Goal: Book appointment/travel/reservation

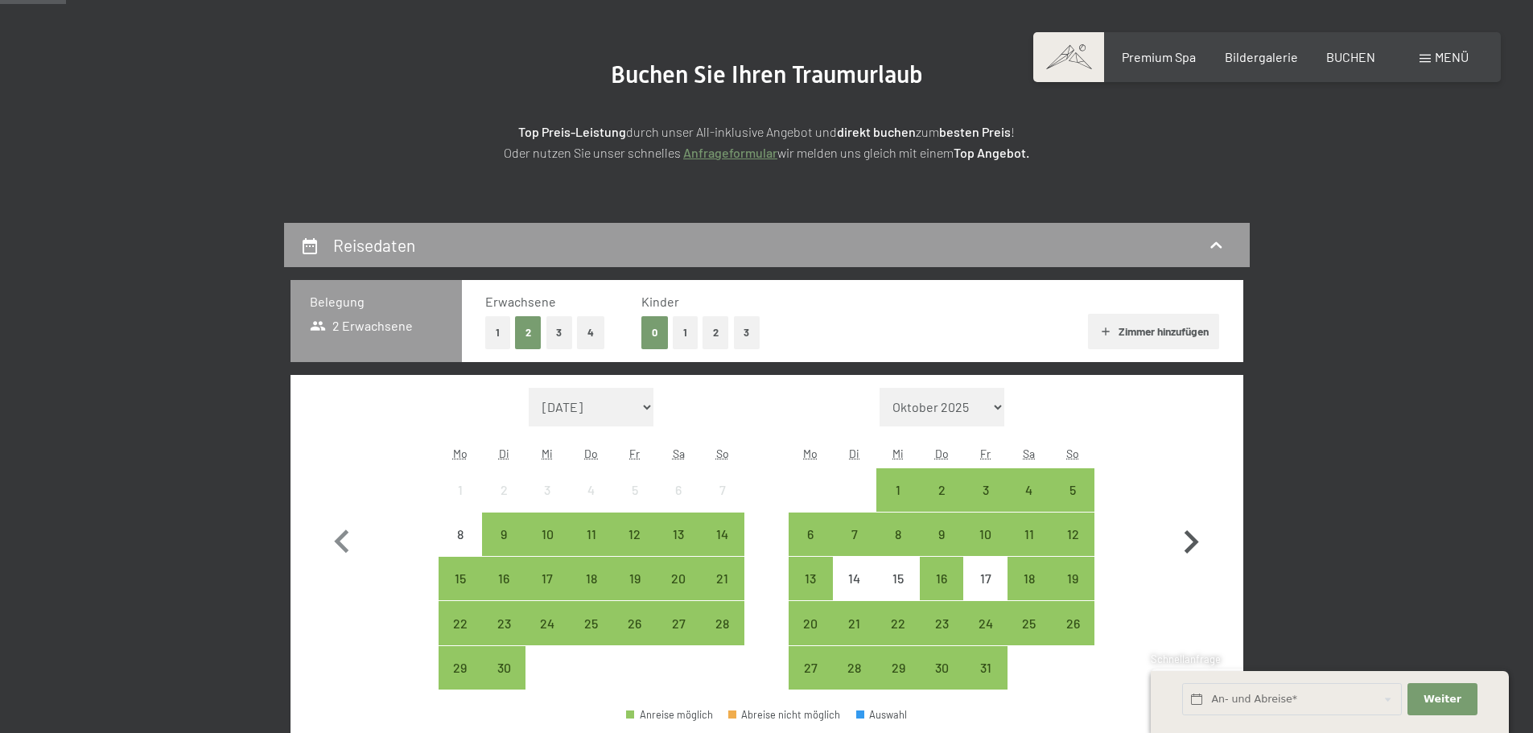
click at [1199, 541] on icon "button" at bounding box center [1191, 542] width 47 height 47
select select "[DATE]"
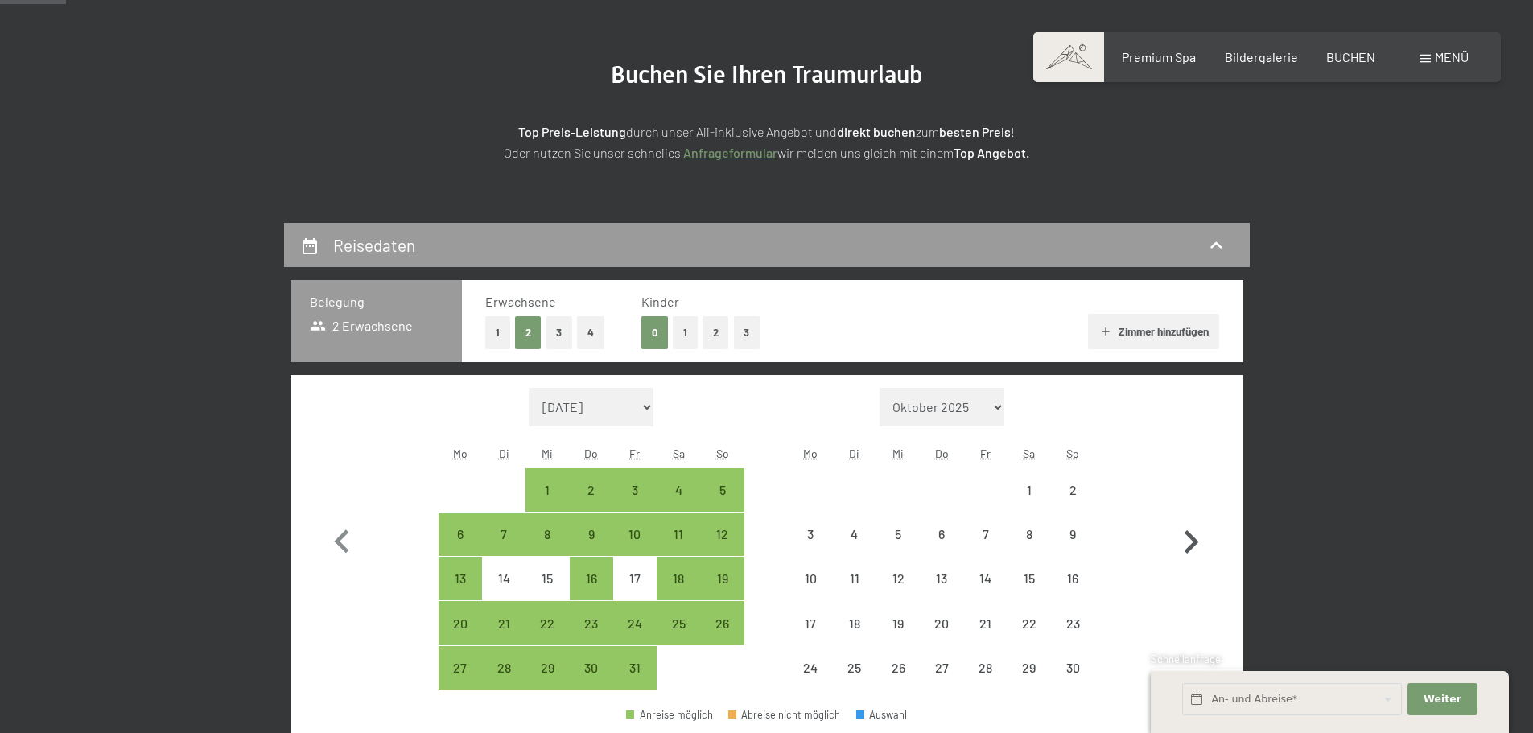
click at [1199, 541] on icon "button" at bounding box center [1191, 542] width 47 height 47
select select "[DATE]"
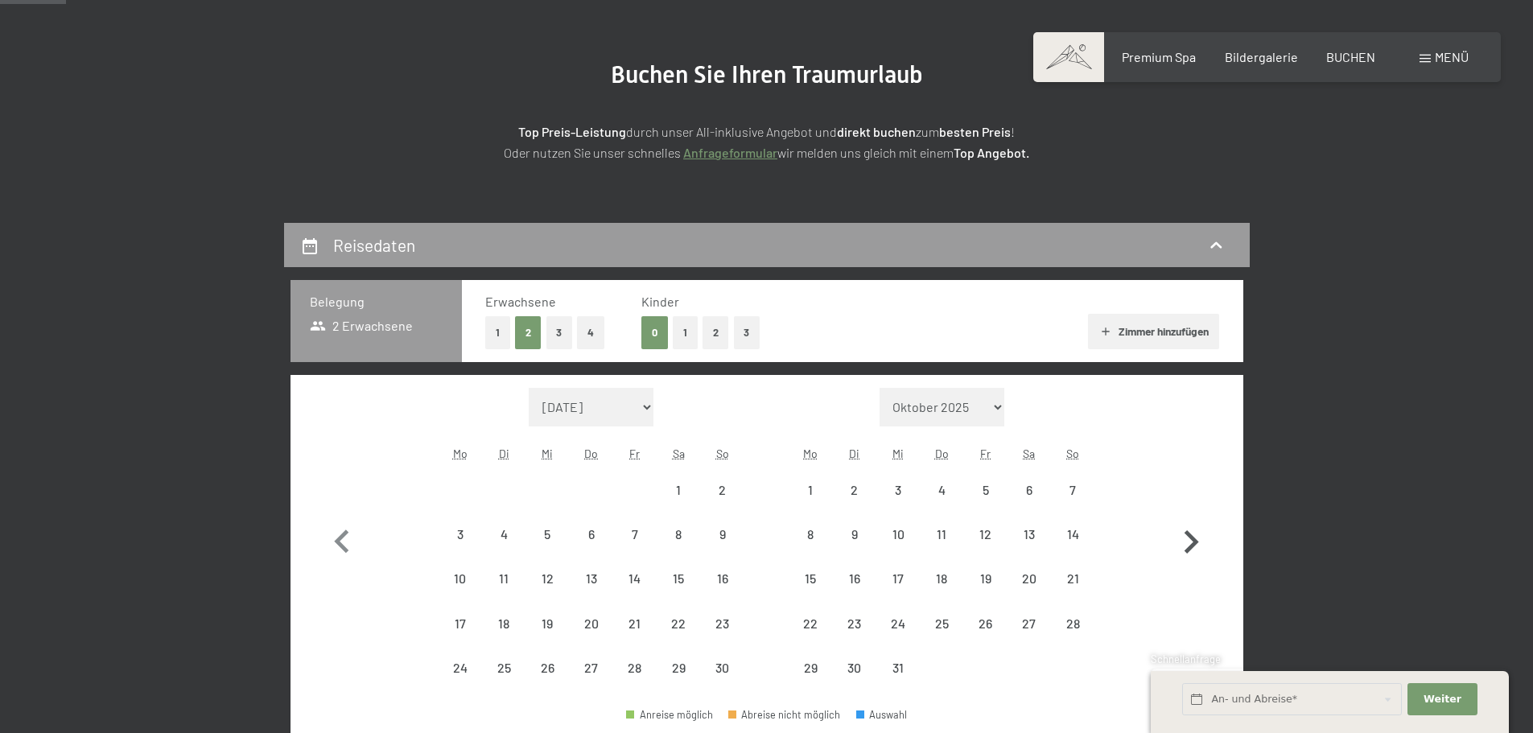
select select "[DATE]"
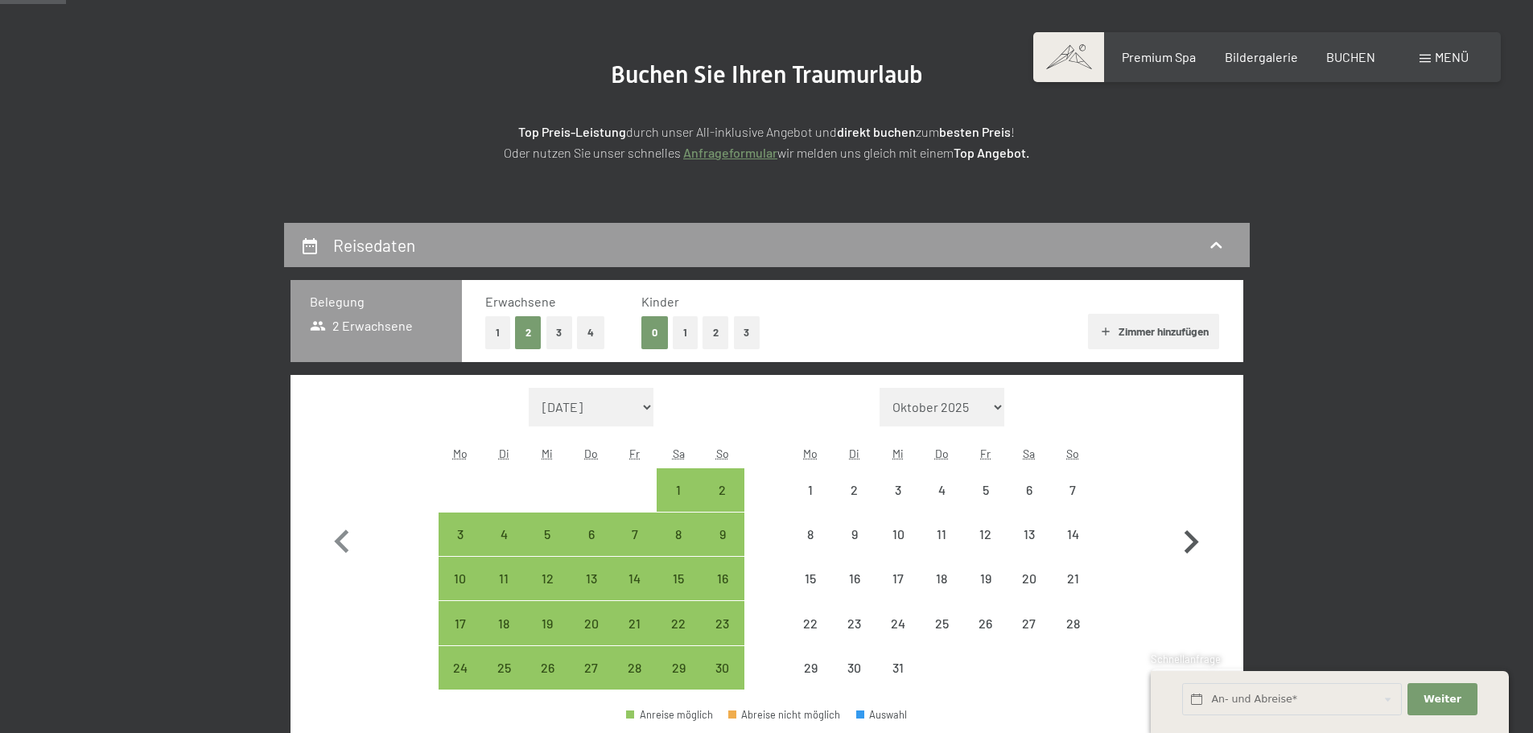
click at [1199, 541] on icon "button" at bounding box center [1191, 542] width 47 height 47
select select "[DATE]"
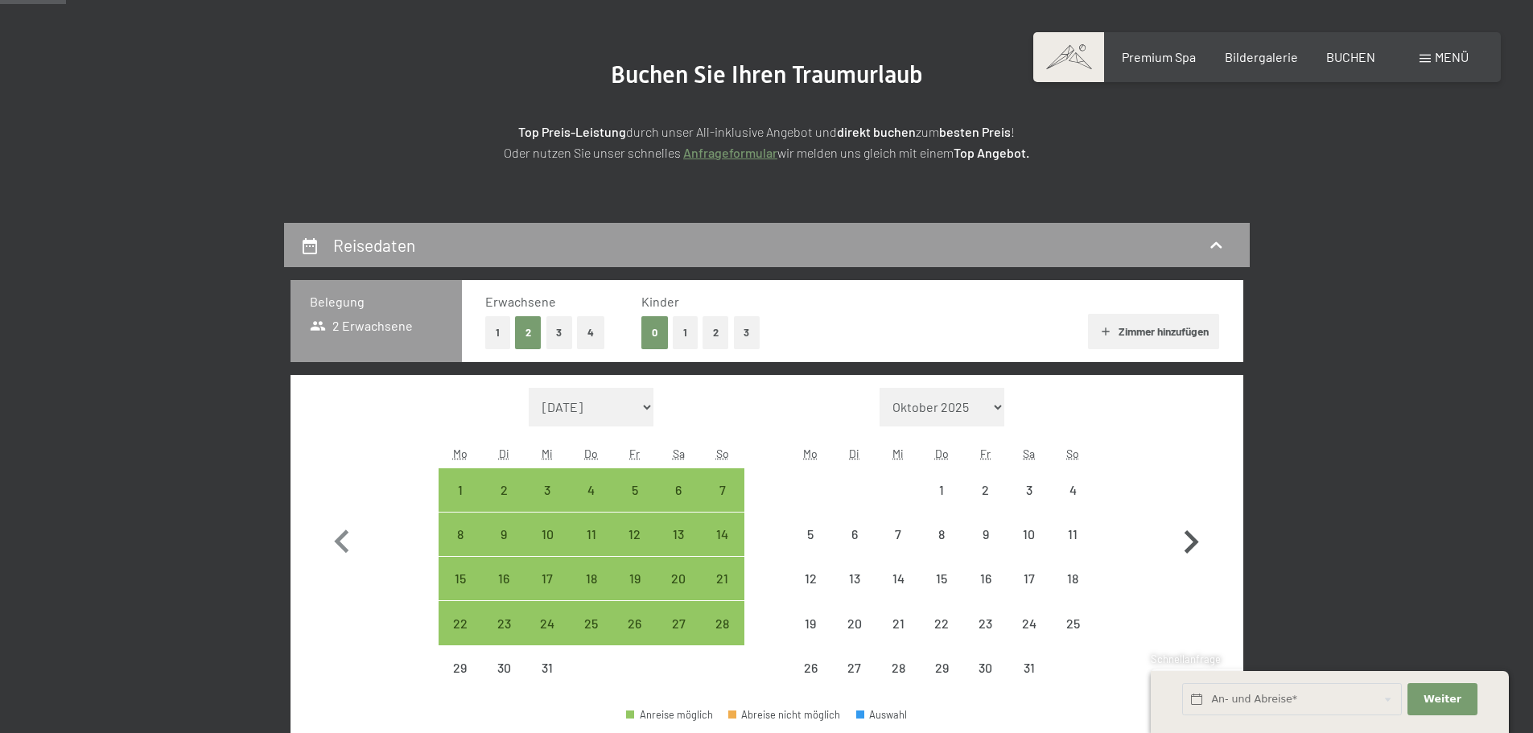
click at [1199, 541] on icon "button" at bounding box center [1191, 542] width 47 height 47
select select "[DATE]"
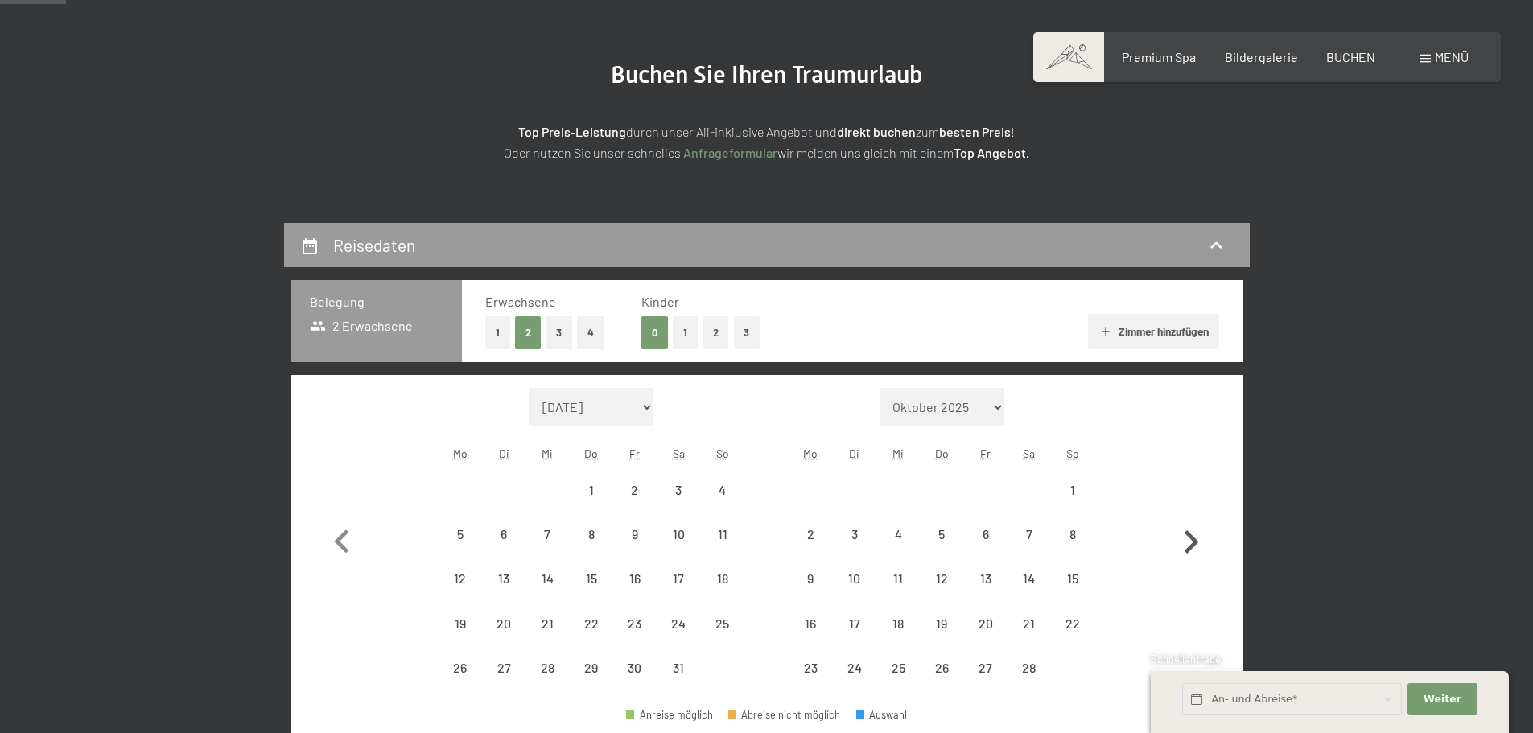
click at [1199, 541] on icon "button" at bounding box center [1191, 542] width 47 height 47
select select "[DATE]"
click at [1199, 542] on icon "button" at bounding box center [1191, 565] width 47 height 47
select select "[DATE]"
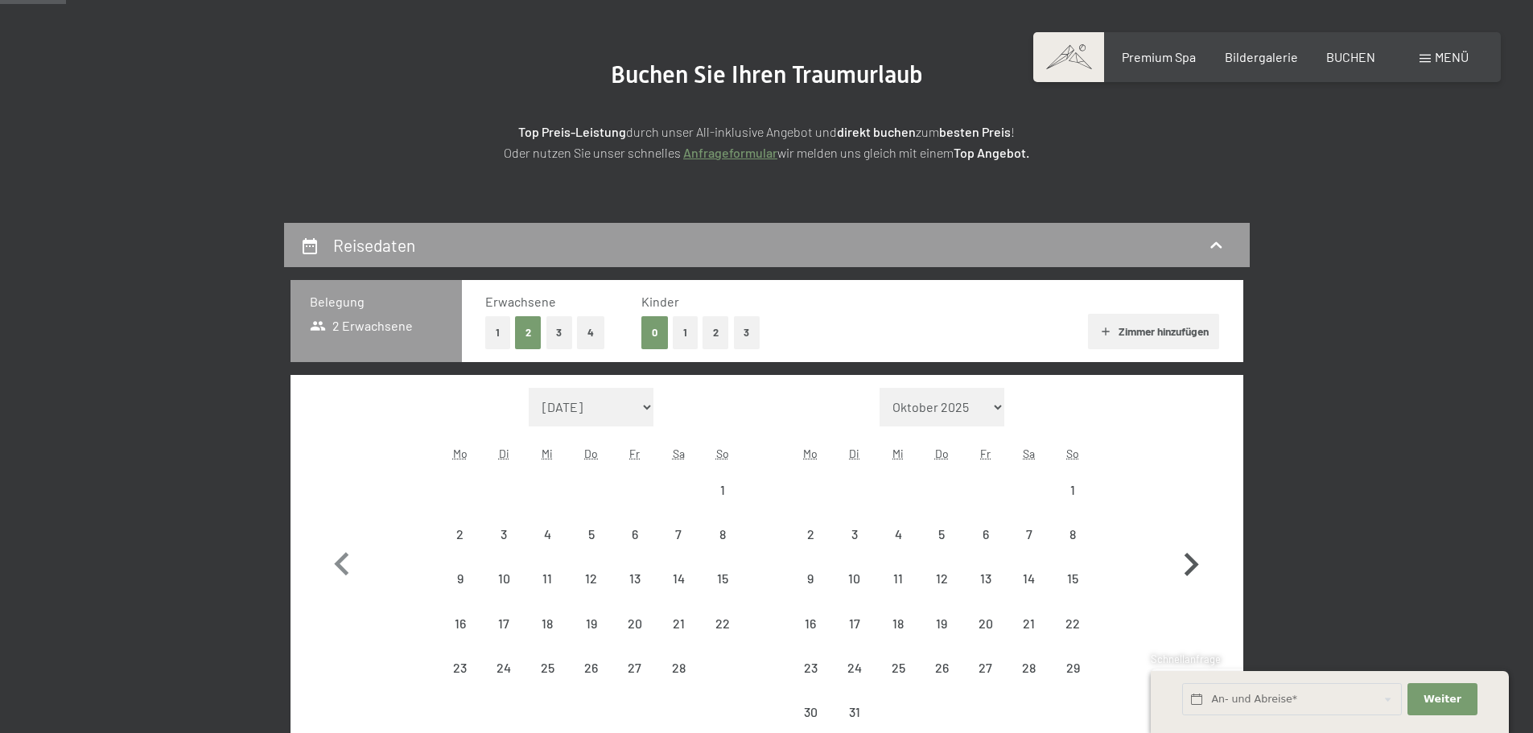
select select "[DATE]"
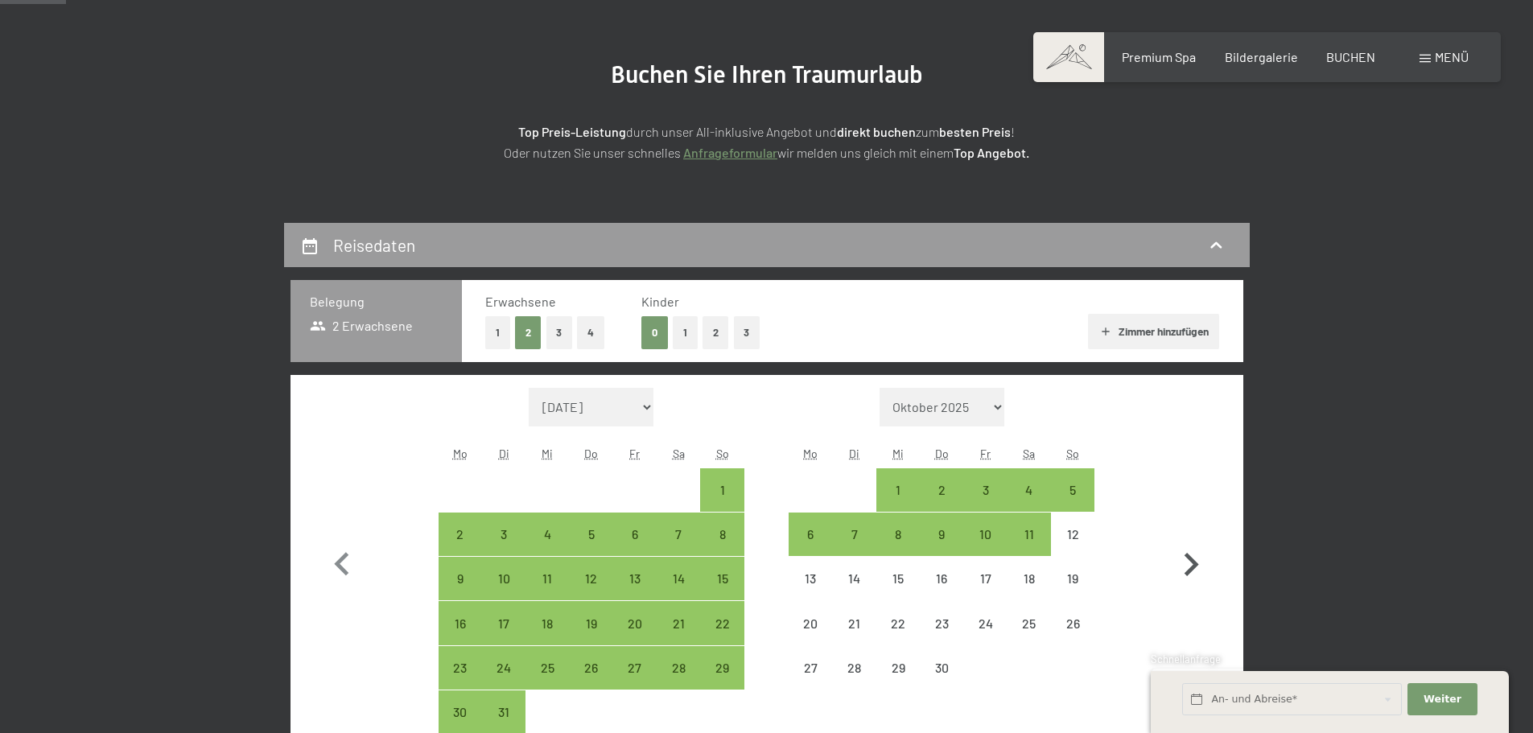
click at [1199, 542] on icon "button" at bounding box center [1191, 565] width 47 height 47
select select "[DATE]"
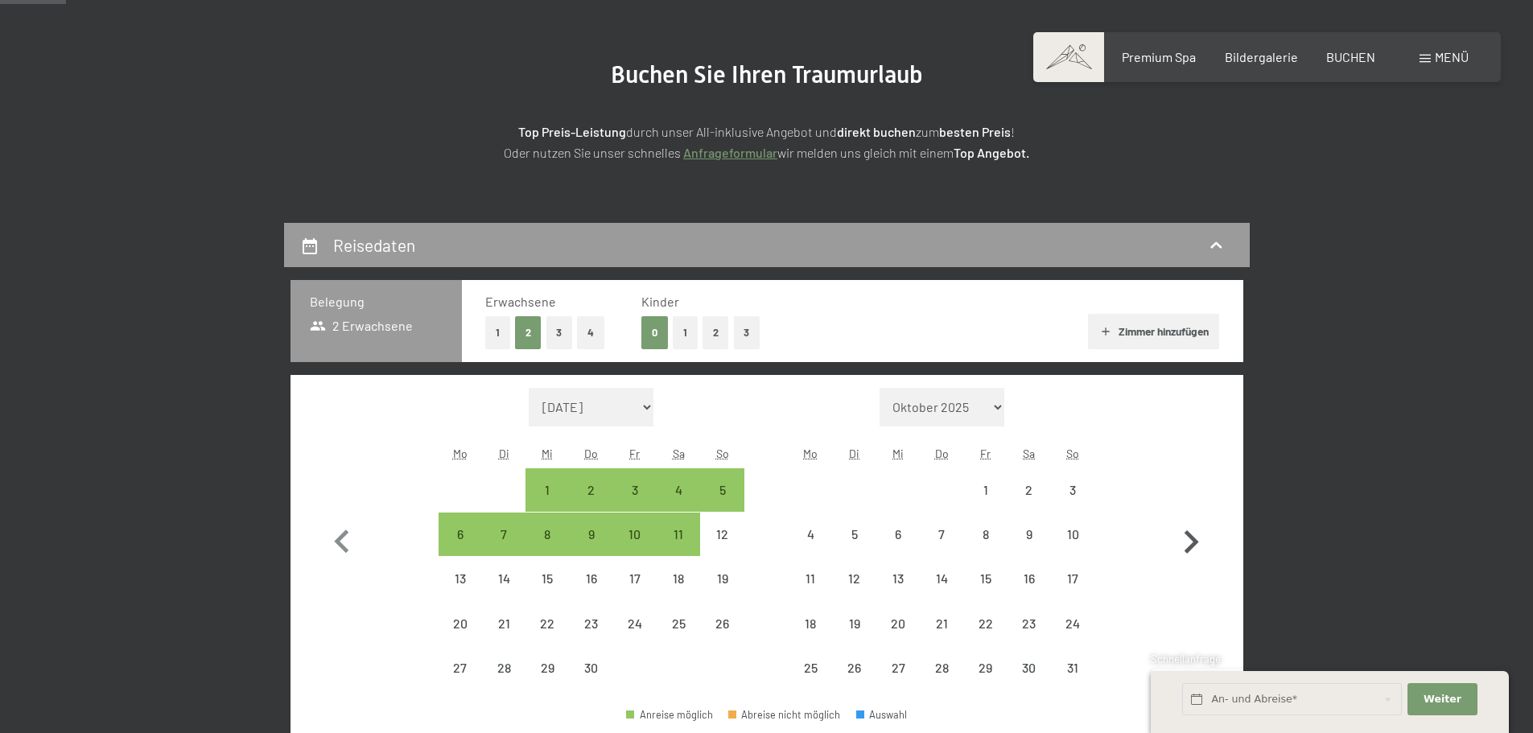
select select "[DATE]"
click at [1183, 548] on icon "button" at bounding box center [1191, 542] width 47 height 47
select select "[DATE]"
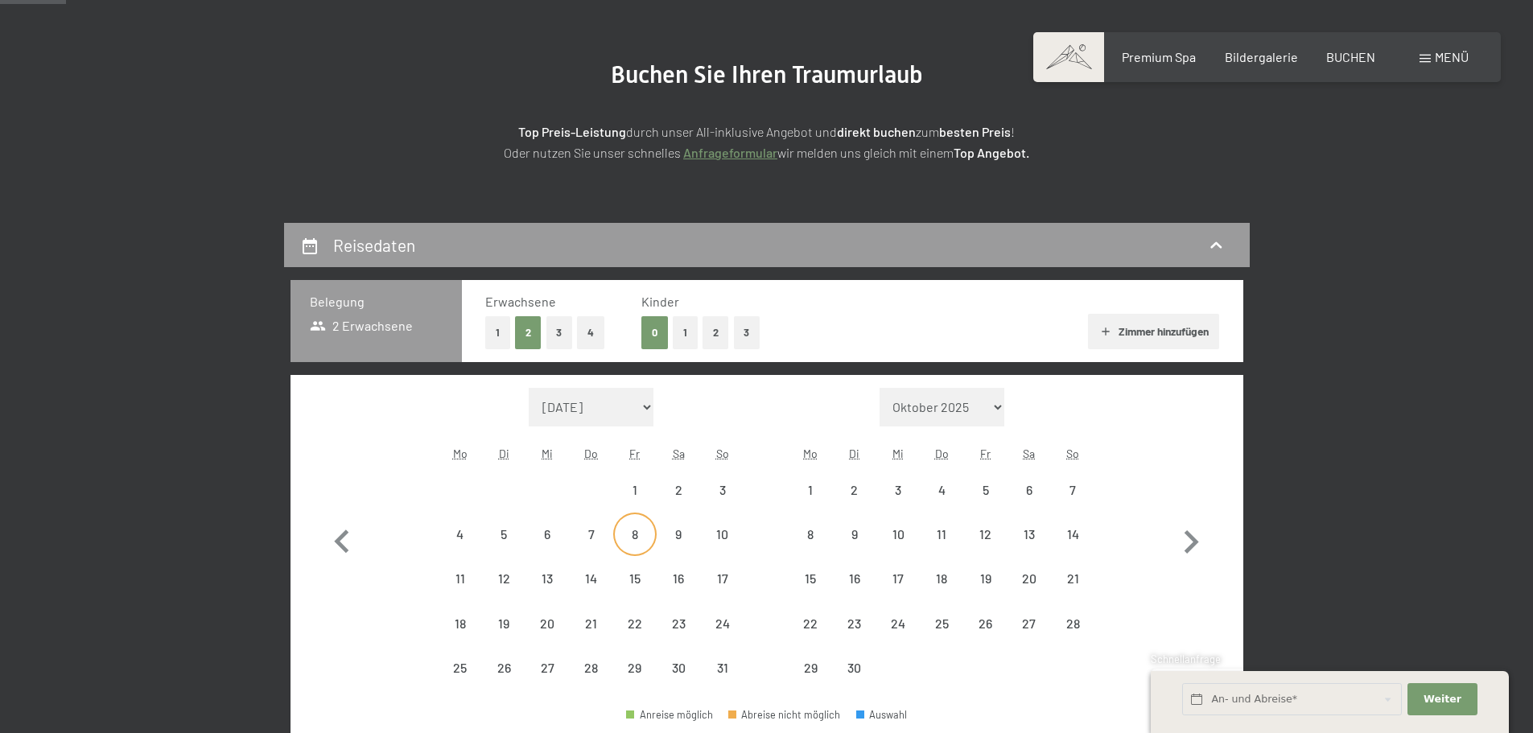
select select "[DATE]"
click at [337, 533] on icon "button" at bounding box center [342, 542] width 47 height 47
select select "[DATE]"
